Goal: Check status

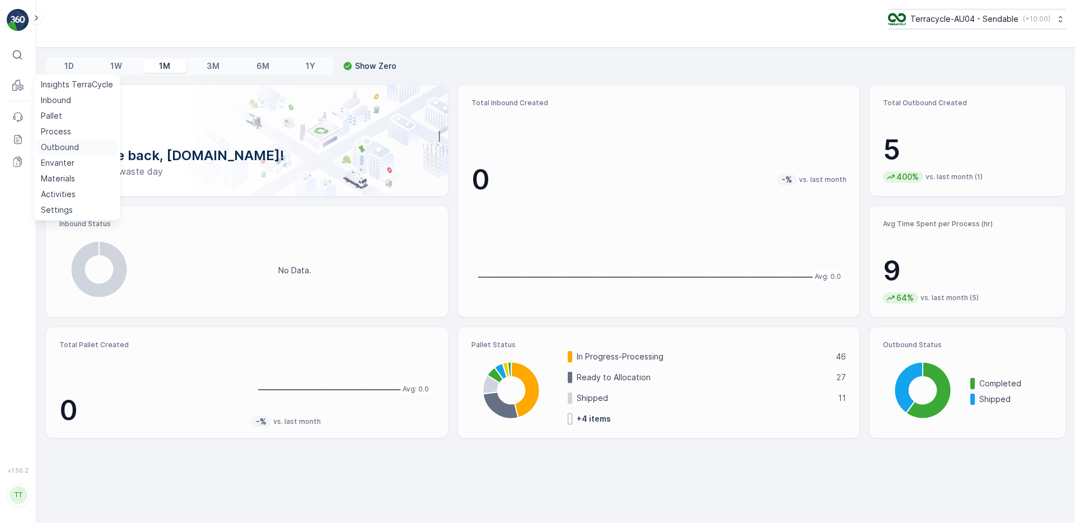
click at [65, 149] on p "Outbound" at bounding box center [60, 147] width 38 height 11
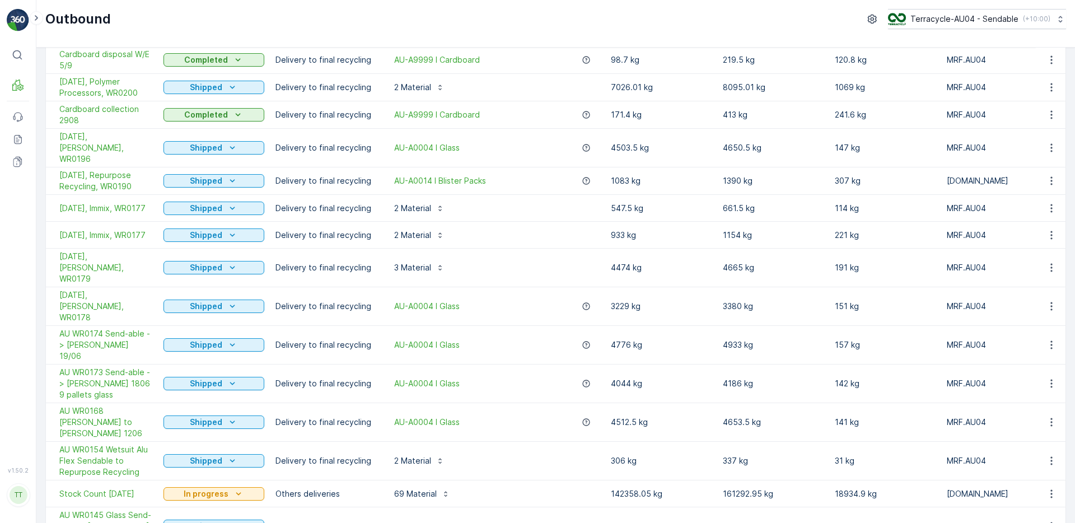
scroll to position [106, 0]
click at [110, 488] on span "Stock Count [DATE]" at bounding box center [105, 493] width 93 height 11
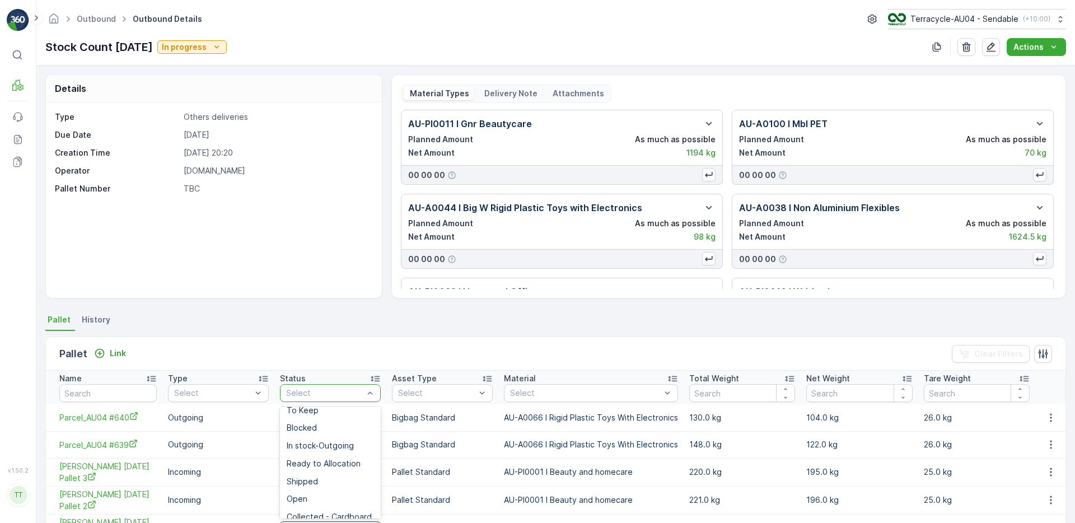
scroll to position [124, 0]
click at [318, 472] on div "Shipped" at bounding box center [330, 472] width 87 height 9
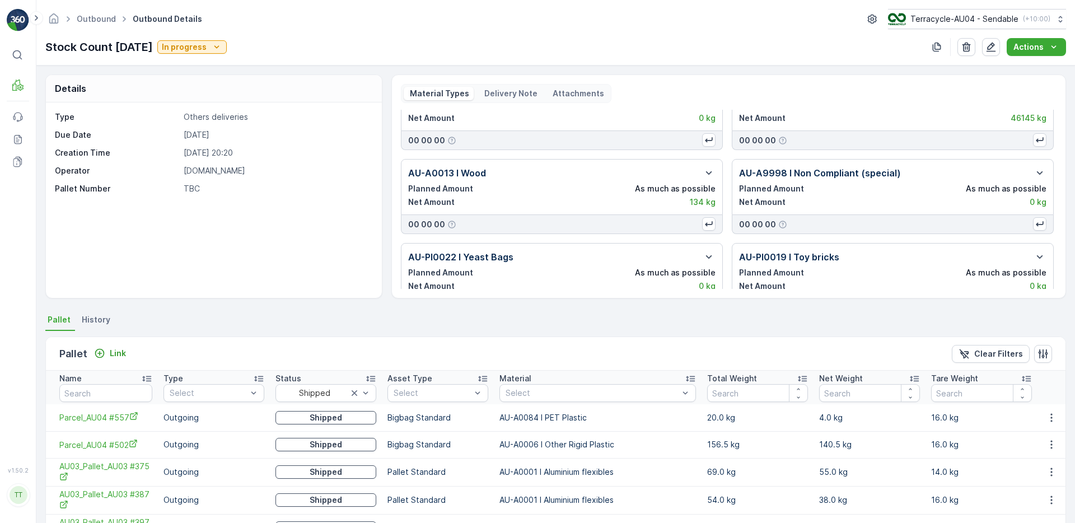
scroll to position [380, 0]
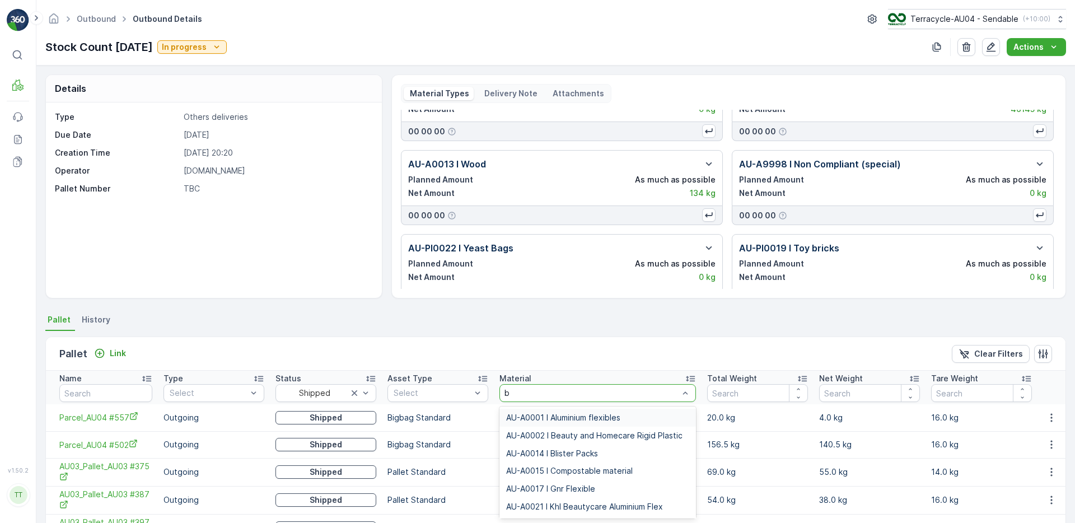
type input "be"
click at [572, 417] on span "AU-A0002 I Beauty and Homecare Rigid Plastic" at bounding box center [594, 417] width 176 height 9
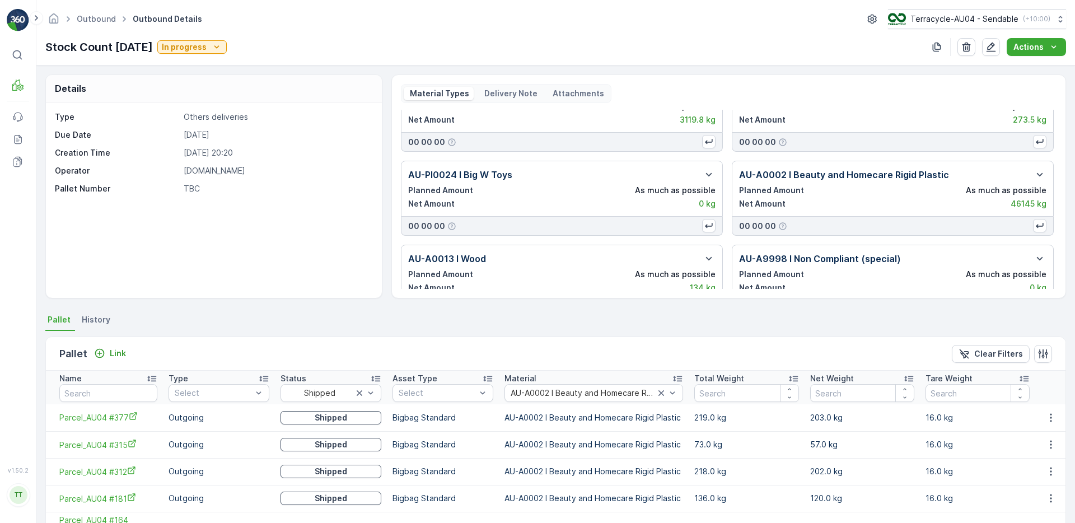
scroll to position [268, 0]
